Goal: Information Seeking & Learning: Learn about a topic

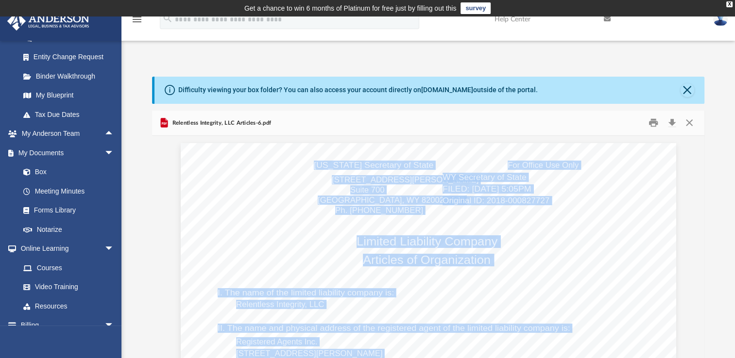
scroll to position [199, 0]
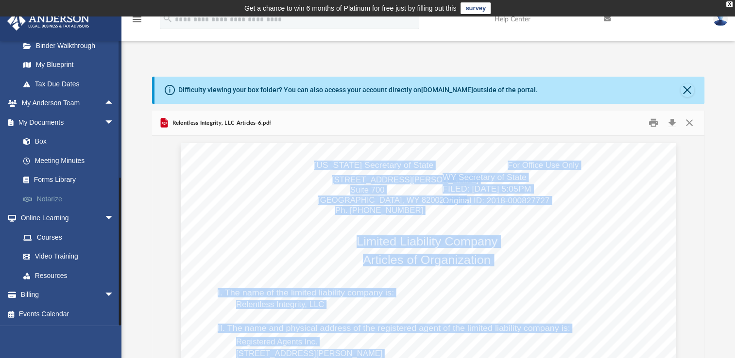
click at [47, 201] on link "Notarize" at bounding box center [71, 198] width 115 height 19
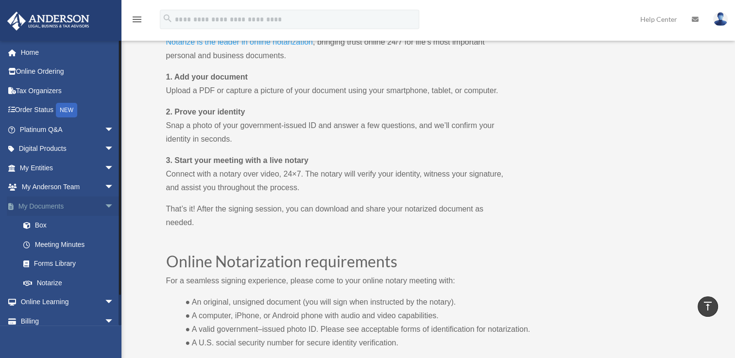
scroll to position [551, 0]
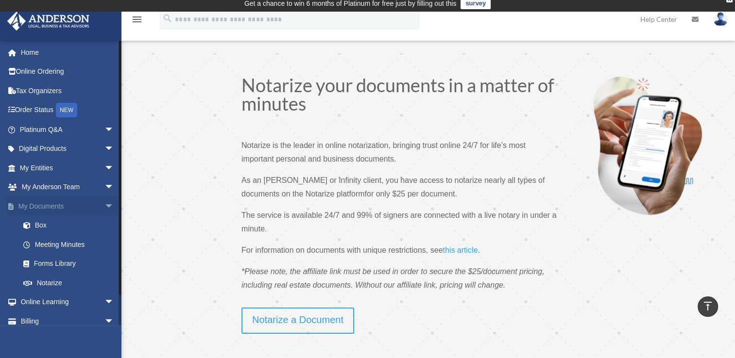
scroll to position [0, 0]
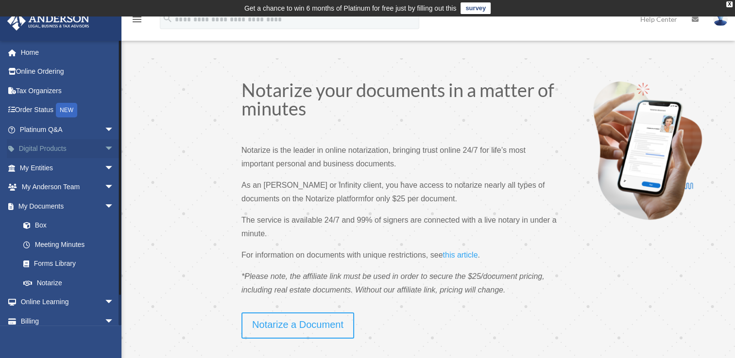
click at [104, 148] on span "arrow_drop_down" at bounding box center [113, 149] width 19 height 20
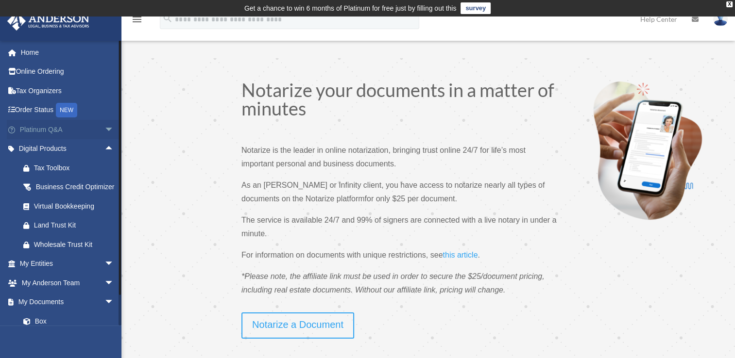
click at [104, 129] on span "arrow_drop_down" at bounding box center [113, 130] width 19 height 20
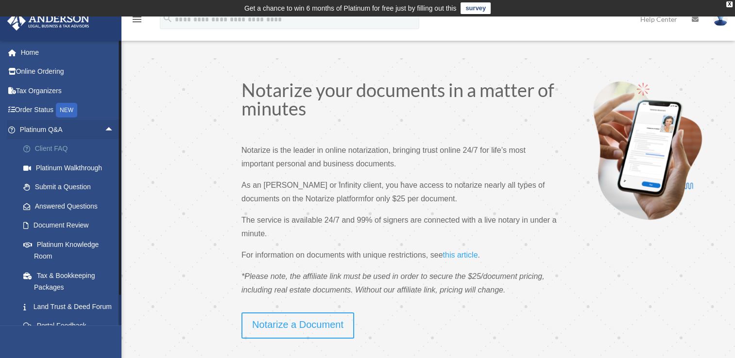
click at [69, 150] on link "Client FAQ" at bounding box center [71, 148] width 115 height 19
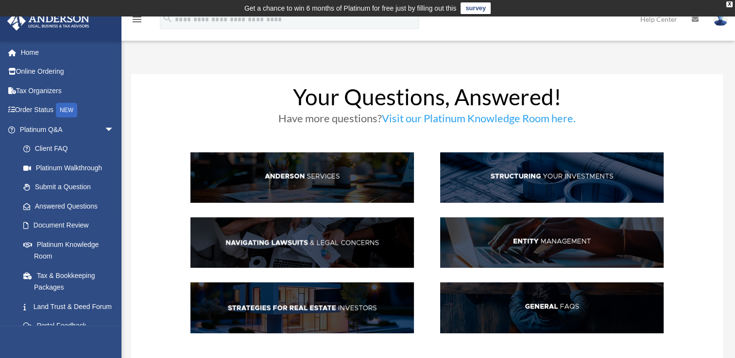
click at [356, 241] on img at bounding box center [301, 243] width 223 height 50
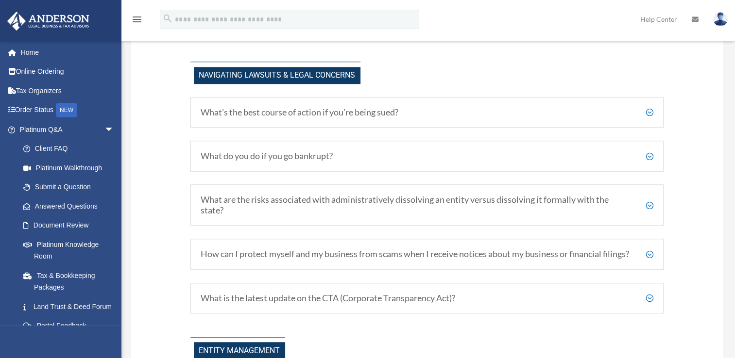
scroll to position [805, 0]
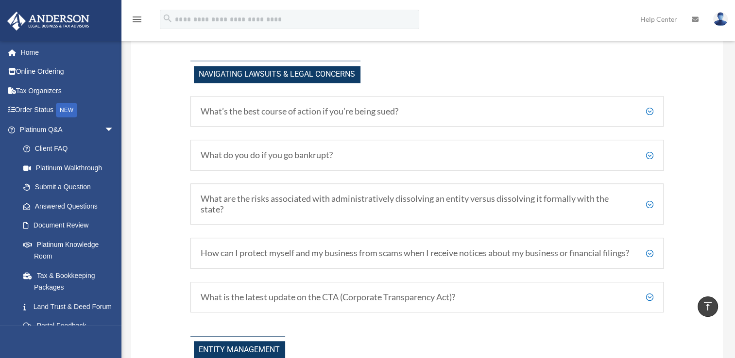
click at [335, 108] on h5 "What’s the best course of action if you’re being sued?" at bounding box center [427, 111] width 452 height 11
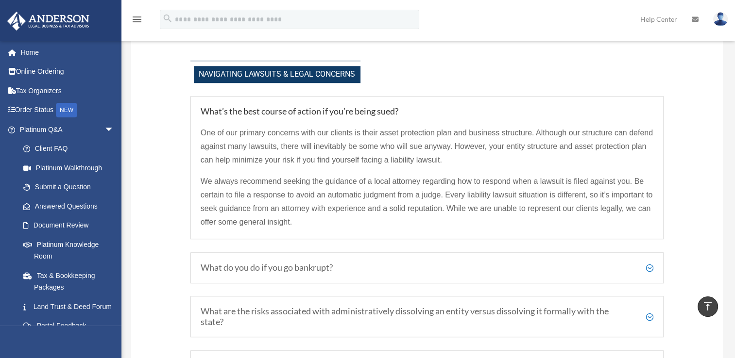
click at [257, 265] on h5 "What do you do if you go bankrupt?" at bounding box center [427, 268] width 452 height 11
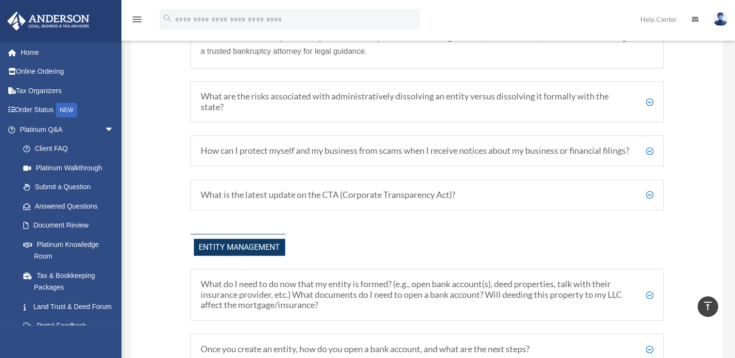
scroll to position [1012, 0]
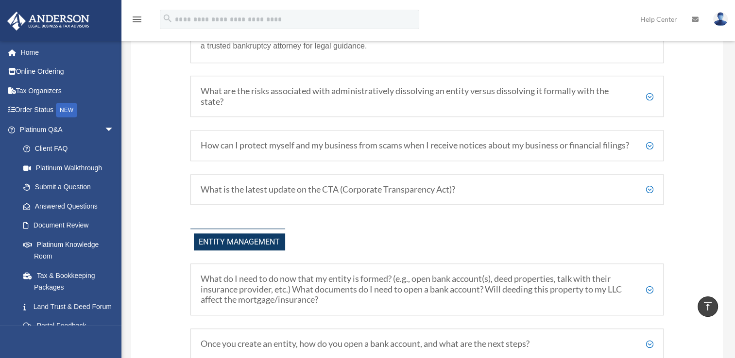
click at [340, 90] on h5 "What are the risks associated with administratively dissolving an entity versus…" at bounding box center [427, 96] width 452 height 21
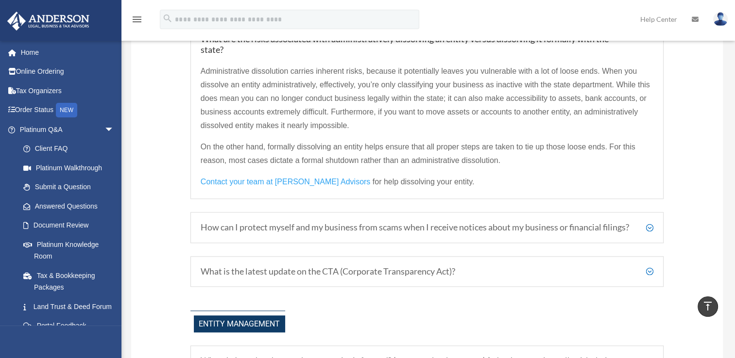
scroll to position [961, 0]
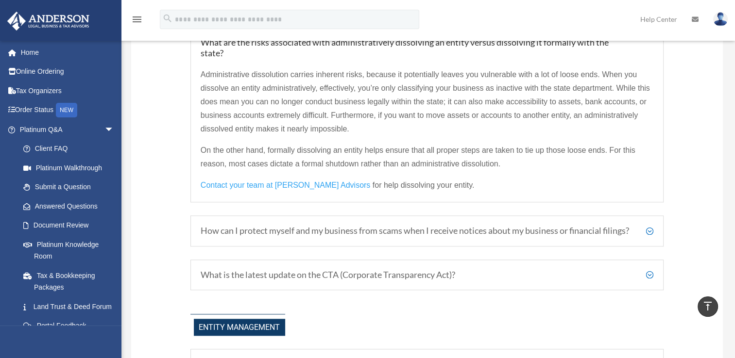
drag, startPoint x: 738, startPoint y: 351, endPoint x: 532, endPoint y: 344, distance: 206.5
drag, startPoint x: 532, startPoint y: 344, endPoint x: 519, endPoint y: 333, distance: 16.5
click at [519, 333] on div "Entity Management" at bounding box center [426, 325] width 473 height 22
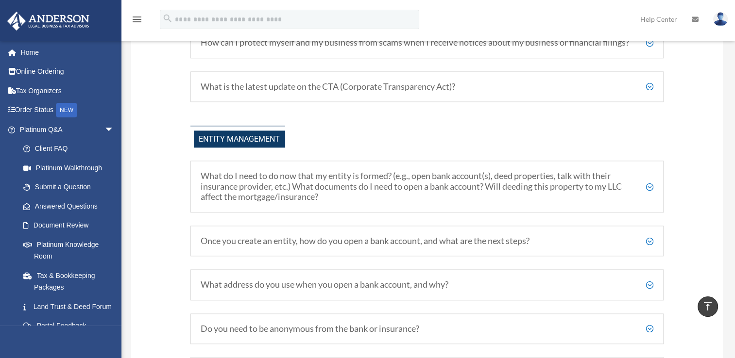
scroll to position [1155, 0]
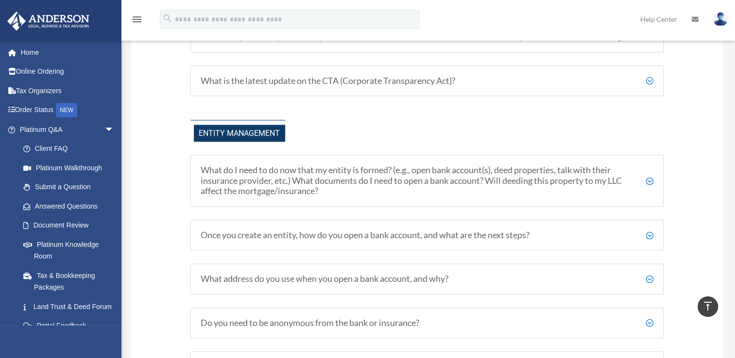
click at [387, 86] on h5 "What is the latest update on the CTA (Corporate Transparency Act)?" at bounding box center [427, 81] width 452 height 11
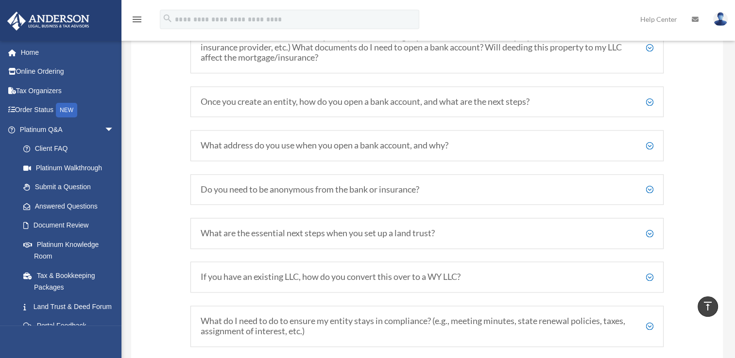
scroll to position [1206, 0]
click at [386, 150] on h5 "What address do you use when you open a bank account, and why?" at bounding box center [427, 144] width 452 height 11
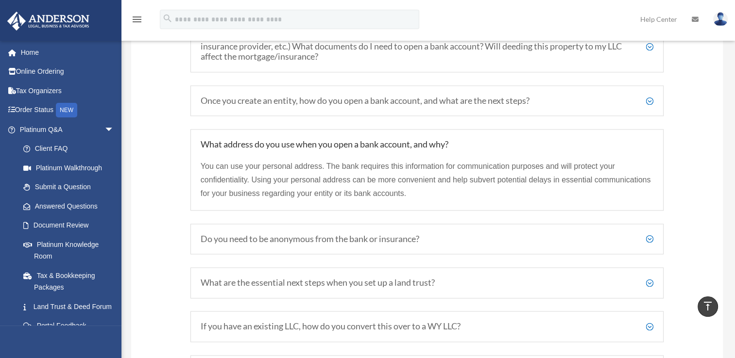
click at [295, 245] on h5 "Do you need to be anonymous from the bank or insurance?" at bounding box center [427, 239] width 452 height 11
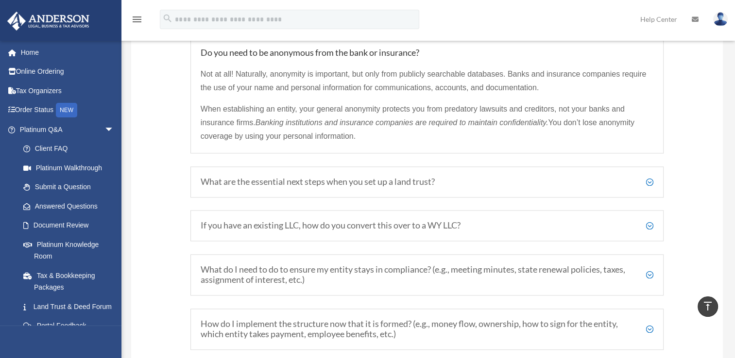
scroll to position [1343, 0]
click at [536, 187] on h5 "What are the essential next steps when you set up a land trust?" at bounding box center [427, 181] width 452 height 11
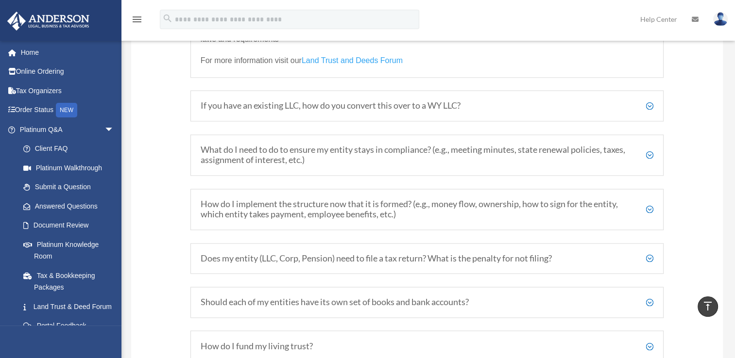
scroll to position [1523, 0]
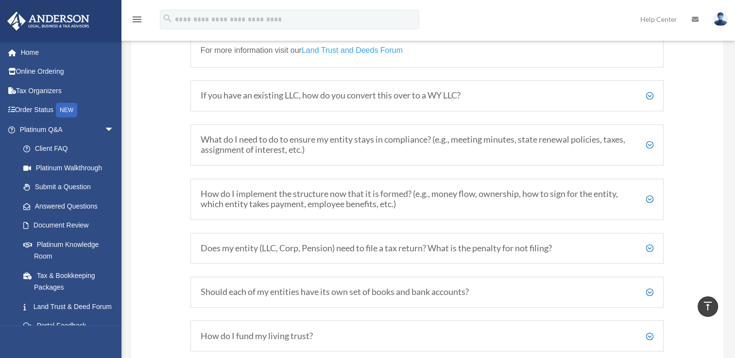
click at [421, 155] on h5 "What do I need to do to ensure my entity stays in compliance? (e.g., meeting mi…" at bounding box center [427, 144] width 452 height 21
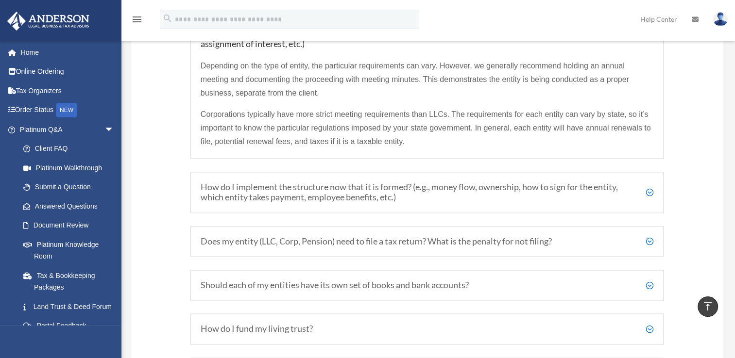
scroll to position [1492, 0]
click at [542, 203] on h5 "How do I implement the structure now that it is formed? (e.g., money flow, owne…" at bounding box center [427, 193] width 452 height 21
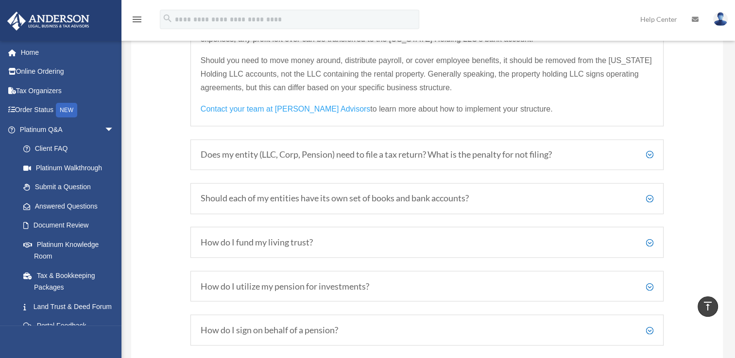
scroll to position [1601, 0]
click at [231, 203] on h5 "Should each of my entities have its own set of books and bank accounts?" at bounding box center [427, 198] width 452 height 11
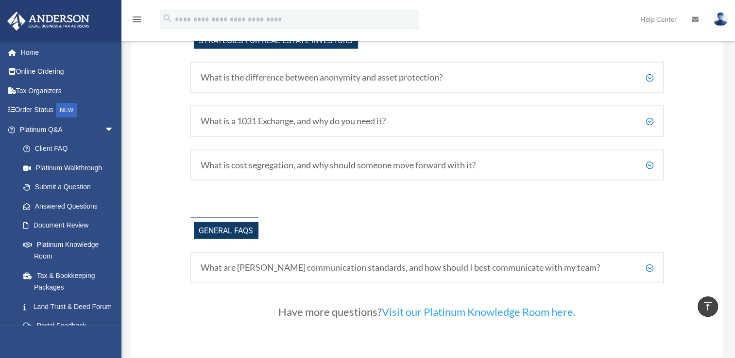
scroll to position [2007, 0]
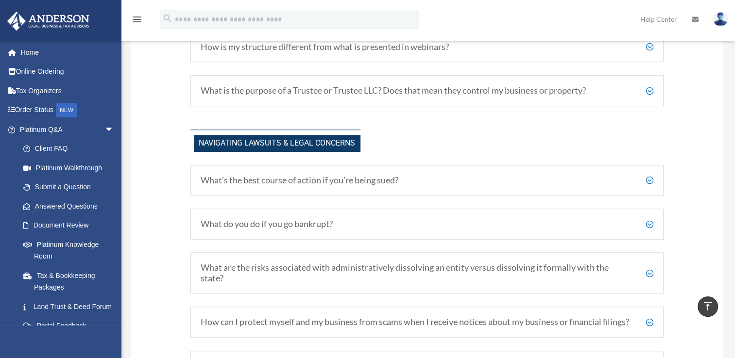
click at [235, 255] on div "What are the risks associated with administratively dissolving an entity versus…" at bounding box center [426, 272] width 473 height 41
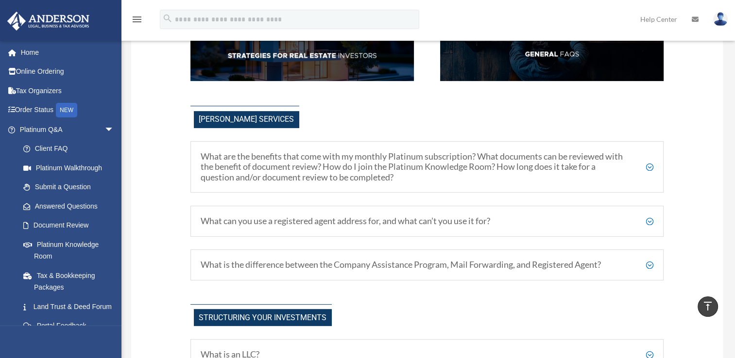
scroll to position [275, 0]
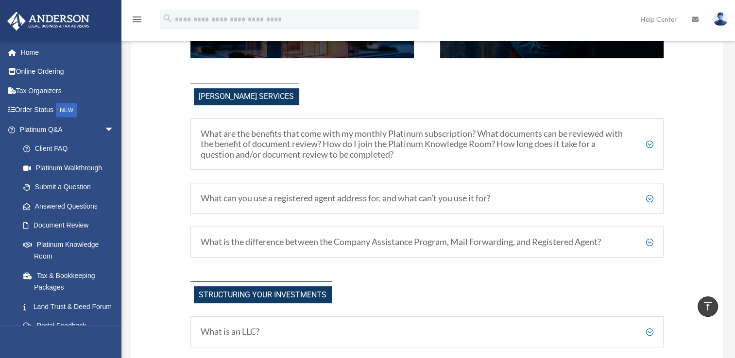
click at [419, 202] on div "What can you use a registered agent address for, and what can’t you use it for?…" at bounding box center [426, 198] width 473 height 31
click at [408, 202] on div "What can you use a registered agent address for, and what can’t you use it for?…" at bounding box center [426, 198] width 473 height 31
click at [380, 207] on div "What can you use a registered agent address for, and what can’t you use it for?…" at bounding box center [426, 198] width 473 height 31
click at [363, 199] on h5 "What can you use a registered agent address for, and what can’t you use it for?" at bounding box center [427, 198] width 452 height 11
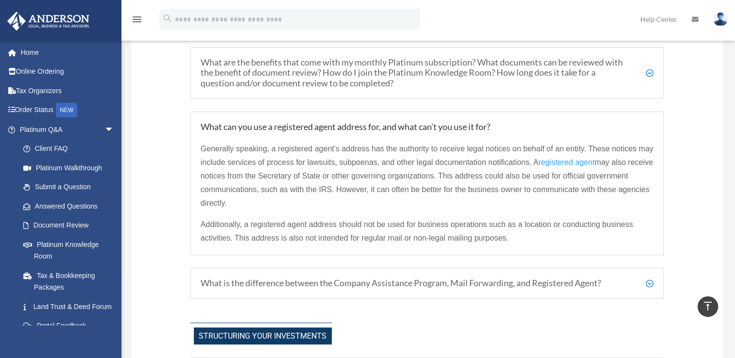
scroll to position [348, 0]
click at [264, 287] on div "What is the difference between the Company Assistance Program, Mail Forwarding,…" at bounding box center [426, 282] width 473 height 31
click at [273, 285] on h5 "What is the difference between the Company Assistance Program, Mail Forwarding,…" at bounding box center [427, 282] width 452 height 11
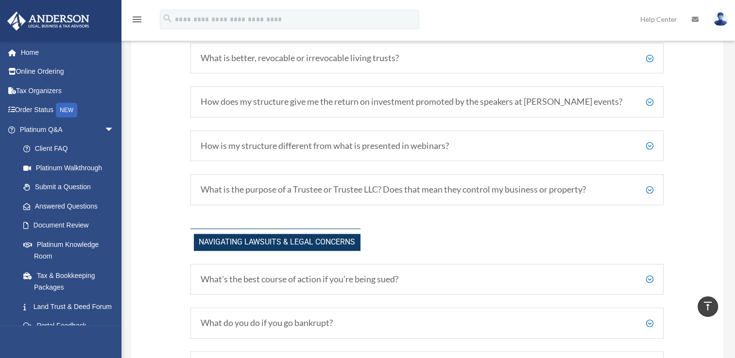
scroll to position [800, 0]
click at [529, 144] on h5 "How is my structure different from what is presented in webinars?" at bounding box center [427, 145] width 452 height 11
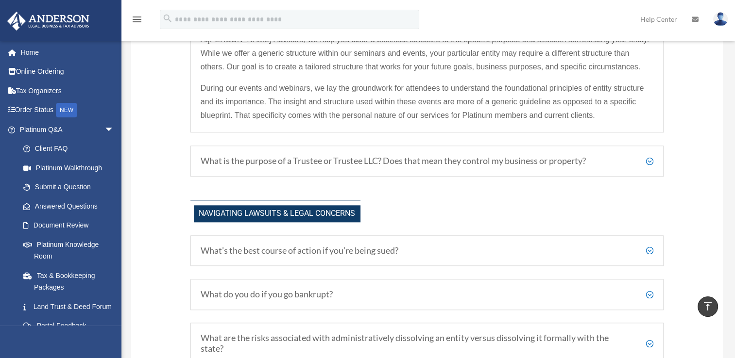
scroll to position [924, 0]
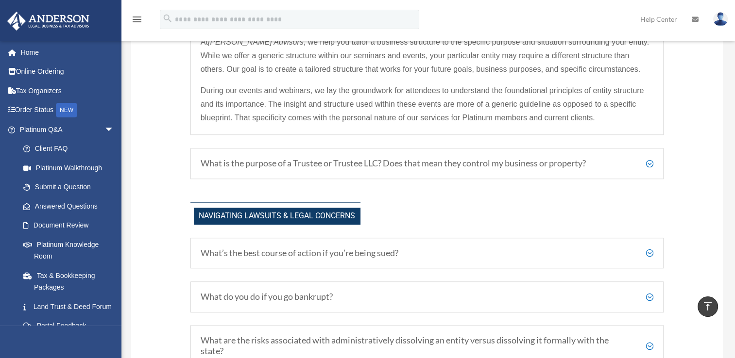
click at [468, 164] on h5 "What is the purpose of a Trustee or Trustee LLC? Does that mean they control my…" at bounding box center [427, 163] width 452 height 11
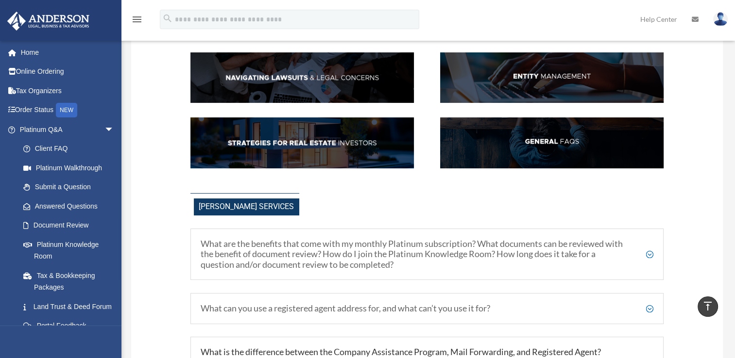
scroll to position [164, 0]
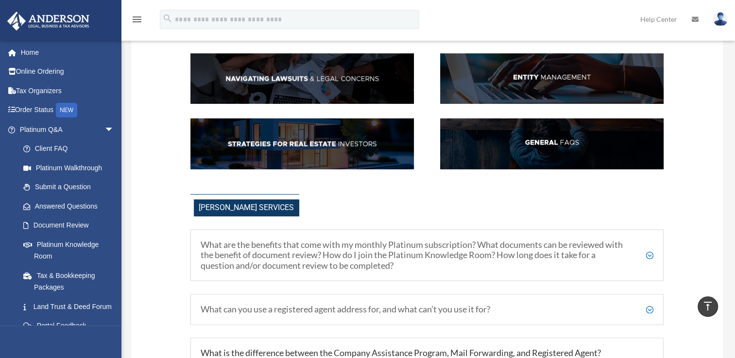
click at [500, 254] on h5 "What are the benefits that come with my monthly Platinum subscription? What doc…" at bounding box center [427, 256] width 452 height 32
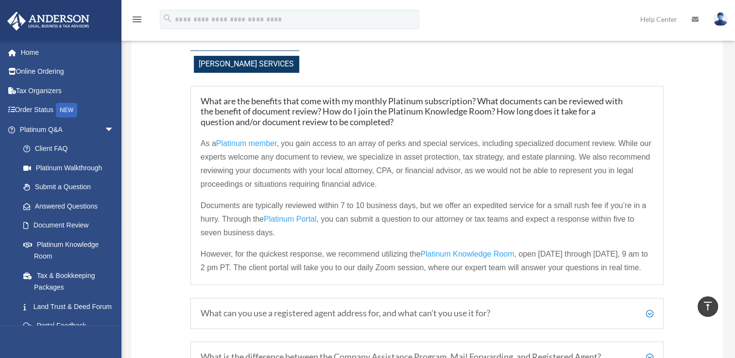
scroll to position [316, 0]
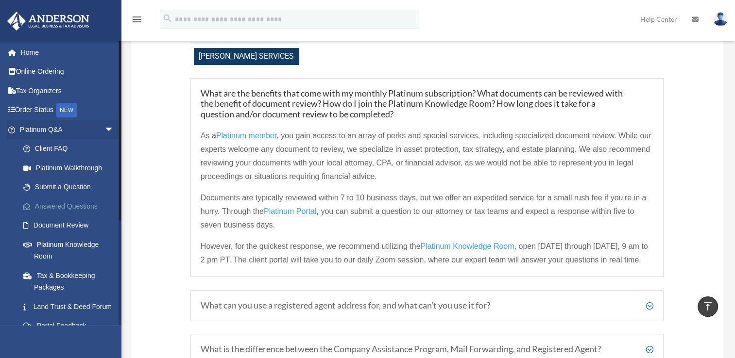
click at [91, 207] on link "Answered Questions" at bounding box center [71, 206] width 115 height 19
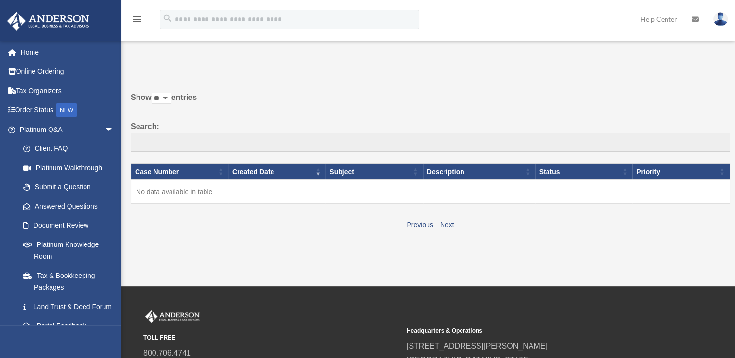
click at [91, 207] on link "Answered Questions" at bounding box center [66, 206] width 105 height 19
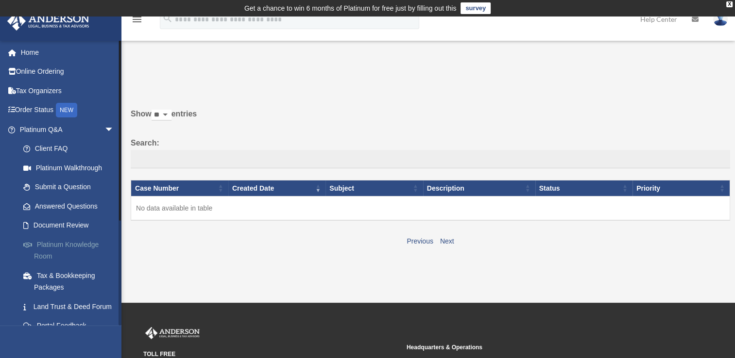
click at [67, 245] on link "Platinum Knowledge Room" at bounding box center [71, 250] width 115 height 31
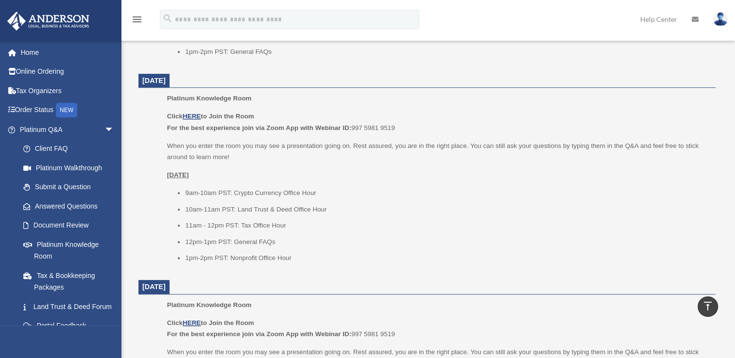
scroll to position [593, 0]
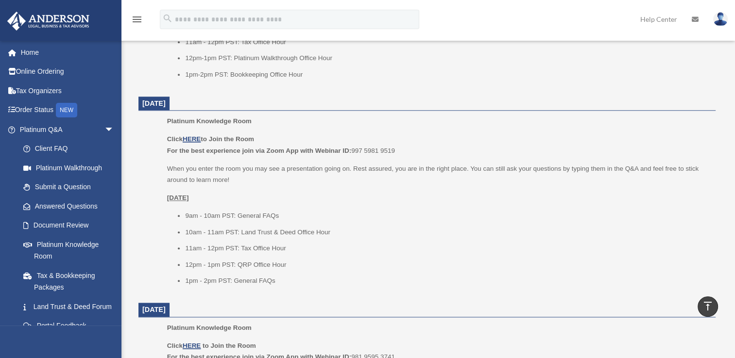
click at [557, 110] on dt "[DATE]" at bounding box center [426, 104] width 577 height 15
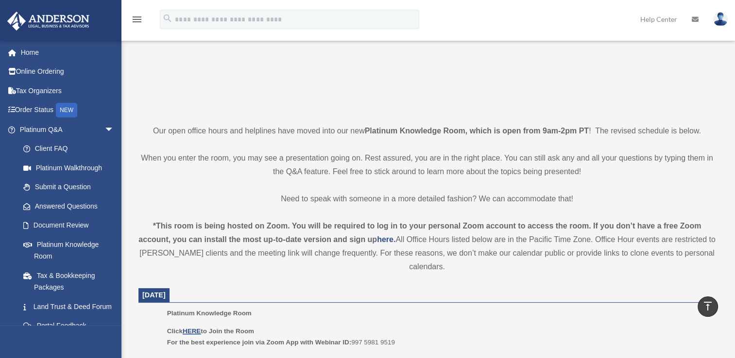
scroll to position [164, 0]
click at [41, 55] on link "Home" at bounding box center [68, 52] width 122 height 19
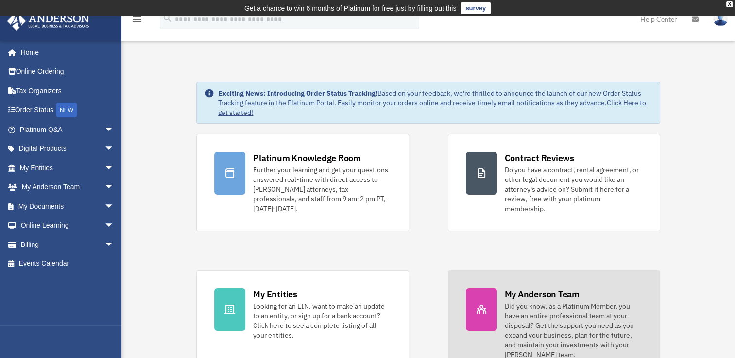
click at [540, 301] on div "Did you know, as a Platinum Member, you have an entire professional team at you…" at bounding box center [572, 330] width 137 height 58
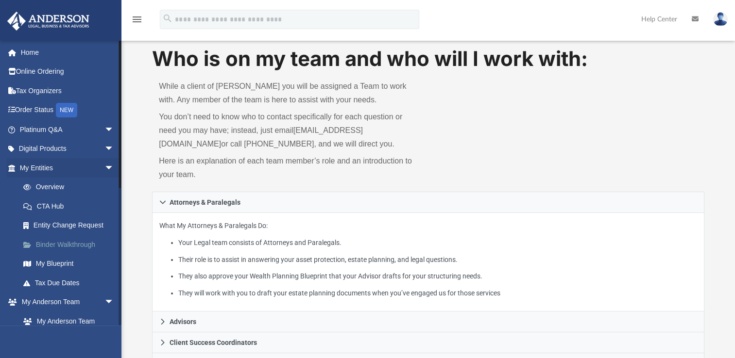
scroll to position [32, 0]
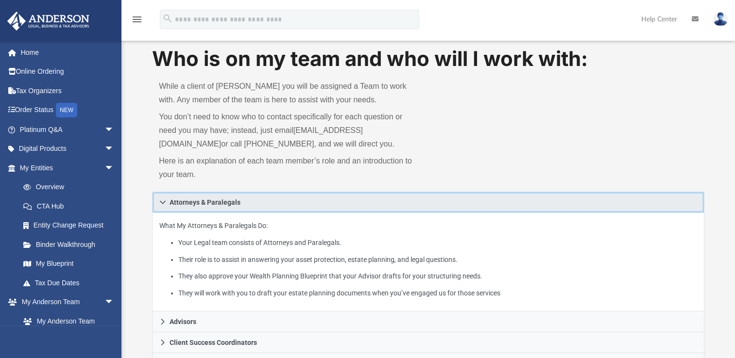
click at [596, 211] on link "Attorneys & Paralegals" at bounding box center [428, 202] width 552 height 21
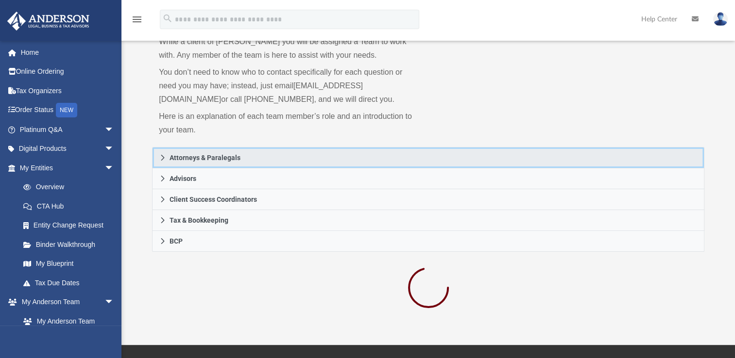
scroll to position [82, 0]
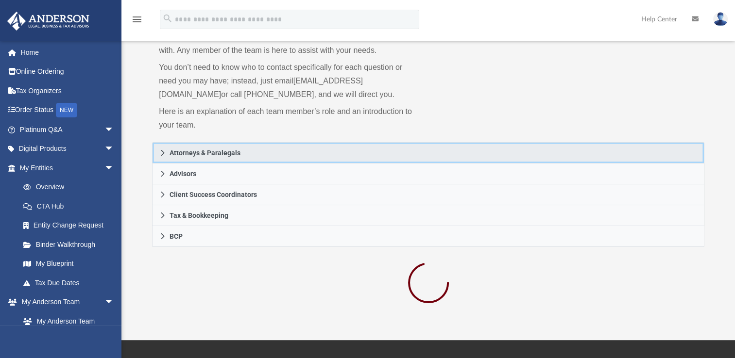
click at [164, 151] on icon at bounding box center [162, 153] width 7 height 7
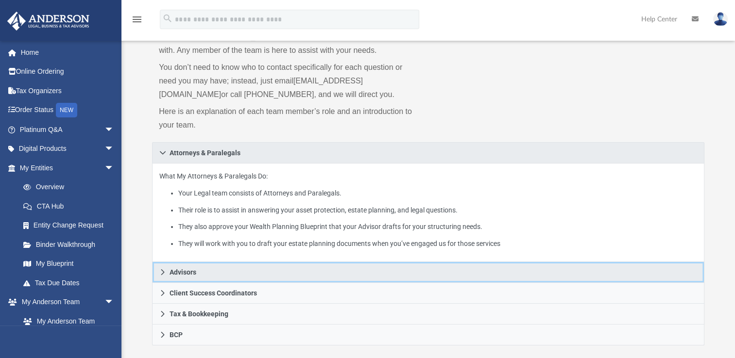
click at [166, 272] on link "Advisors" at bounding box center [428, 272] width 552 height 21
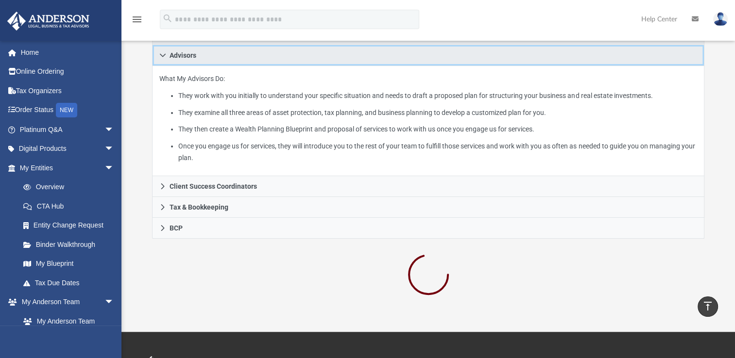
scroll to position [206, 0]
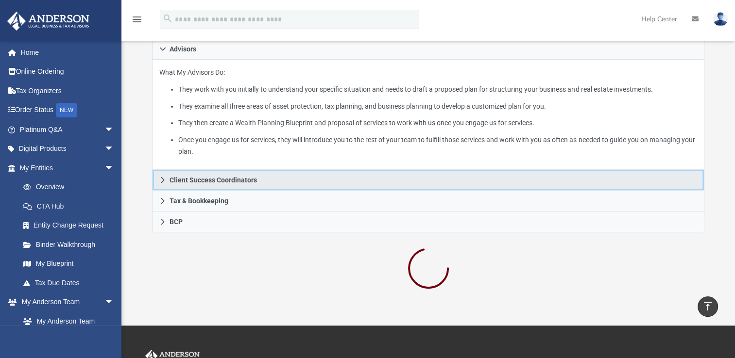
click at [611, 189] on link "Client Success Coordinators" at bounding box center [428, 180] width 552 height 21
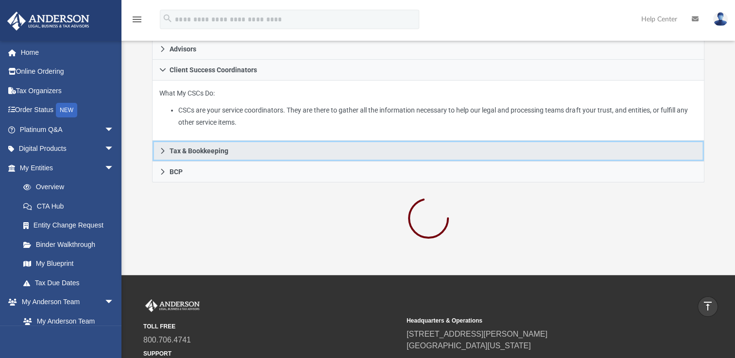
click at [647, 142] on link "Tax & Bookkeeping" at bounding box center [428, 151] width 552 height 21
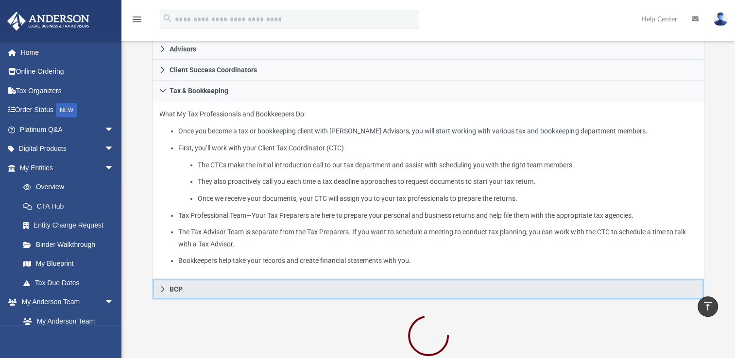
click at [178, 289] on span "BCP" at bounding box center [175, 289] width 13 height 7
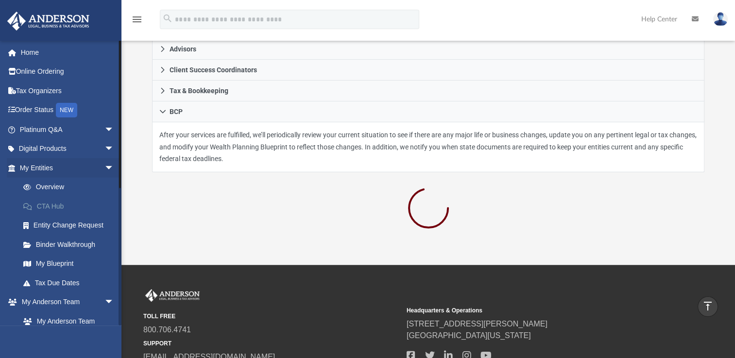
click at [60, 207] on link "CTA Hub" at bounding box center [71, 206] width 115 height 19
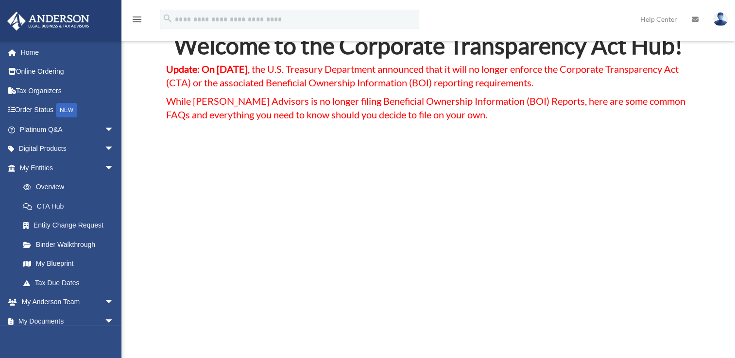
scroll to position [67, 0]
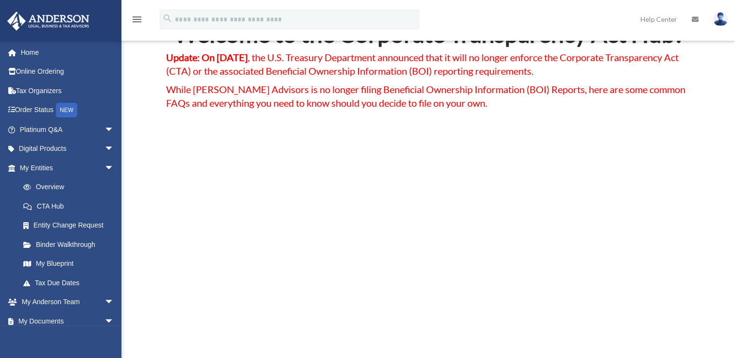
click at [687, 259] on div "Welcome to the Corporate Transparency Act Hub! Update: On [DATE] , the U.S. Tre…" at bounding box center [428, 318] width 524 height 593
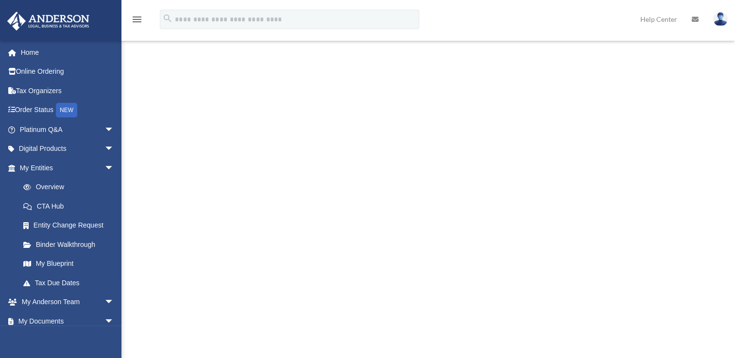
click at [685, 234] on div "Welcome to the Corporate Transparency Act Hub! Update: On [DATE] , the U.S. Tre…" at bounding box center [428, 118] width 524 height 593
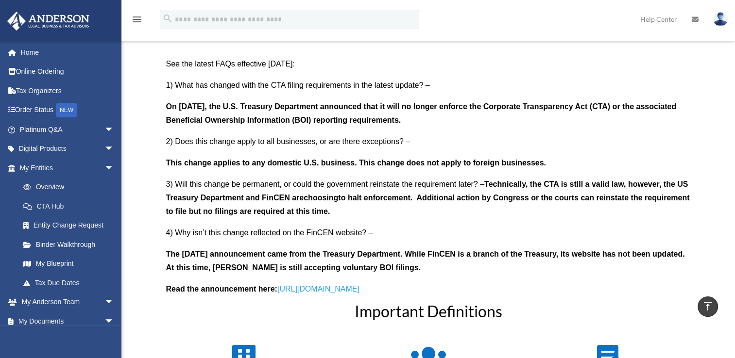
scroll to position [877, 0]
